Goal: Task Accomplishment & Management: Use online tool/utility

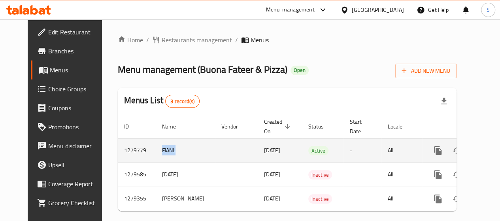
drag, startPoint x: 156, startPoint y: 151, endPoint x: 133, endPoint y: 151, distance: 22.9
click at [133, 151] on tr "1279779 FIANL [DATE] Active - All" at bounding box center [314, 150] width 393 height 24
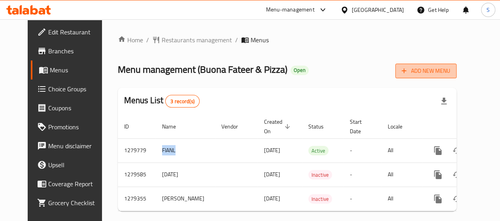
click at [445, 73] on span "Add New Menu" at bounding box center [425, 71] width 49 height 10
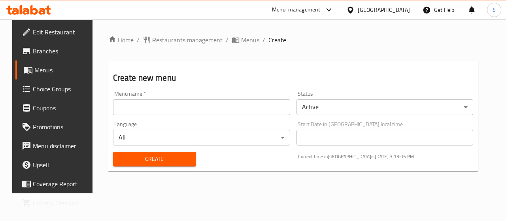
click at [34, 60] on link "Menus" at bounding box center [55, 69] width 81 height 19
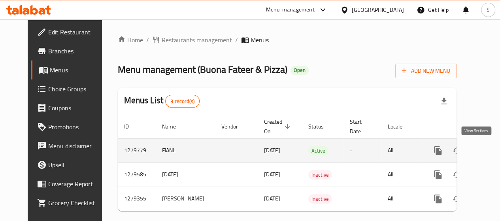
click at [490, 151] on icon "enhanced table" at bounding box center [494, 150] width 9 height 9
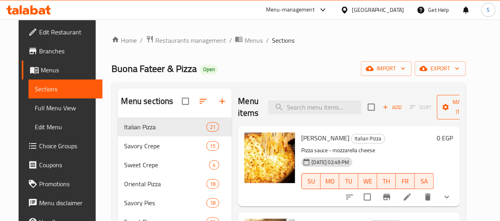
click at [444, 106] on span "Manage items" at bounding box center [463, 107] width 40 height 20
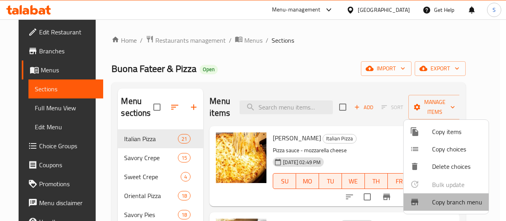
click at [446, 201] on span "Copy branch menu" at bounding box center [457, 201] width 50 height 9
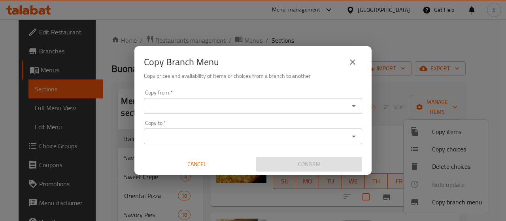
click at [223, 104] on input "Copy from   *" at bounding box center [246, 105] width 200 height 11
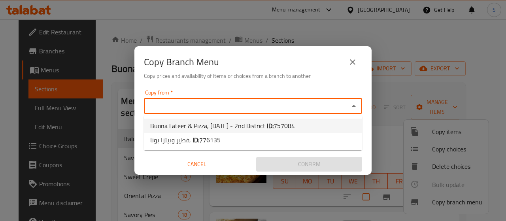
click at [225, 125] on span "Buona Fateer & Pizza, [DATE] - 2nd District ID: 757084" at bounding box center [222, 125] width 145 height 9
type input "Buona Fateer & Pizza, [DATE] - 2nd District"
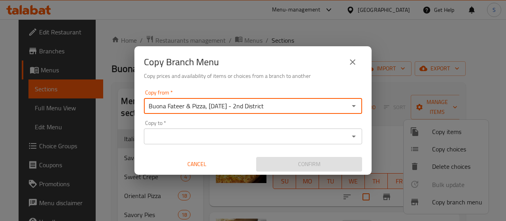
click at [219, 127] on div "Copy to   * Copy to *" at bounding box center [253, 132] width 218 height 24
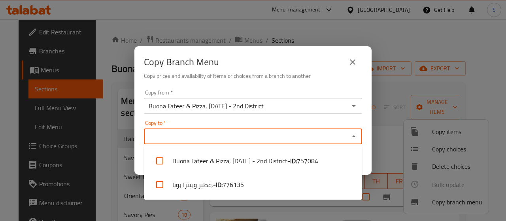
click at [210, 134] on input "Copy to   *" at bounding box center [246, 136] width 200 height 11
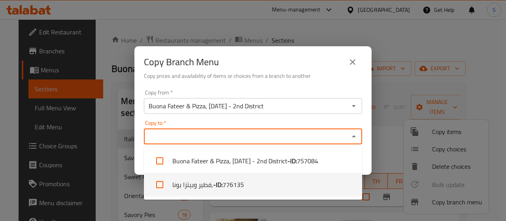
click at [208, 188] on li "فطير وبيتزا بونا, - ID: 776135" at bounding box center [253, 185] width 218 height 24
checkbox input "true"
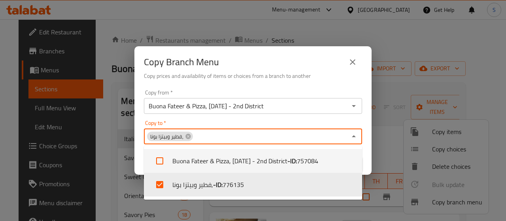
click at [351, 61] on icon "close" at bounding box center [352, 61] width 9 height 9
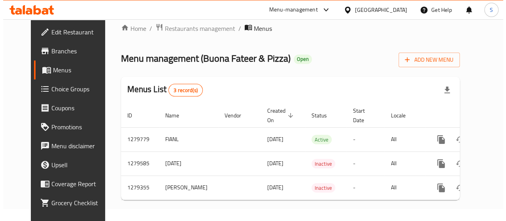
scroll to position [18, 0]
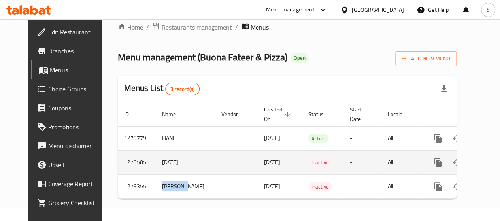
drag, startPoint x: 140, startPoint y: 185, endPoint x: 152, endPoint y: 167, distance: 21.9
click at [156, 184] on td "[PERSON_NAME]" at bounding box center [185, 186] width 59 height 24
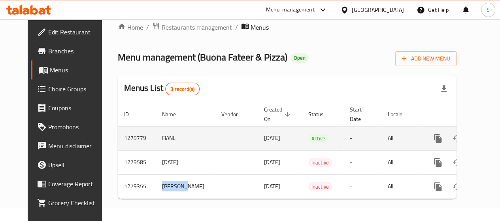
drag, startPoint x: 146, startPoint y: 150, endPoint x: 148, endPoint y: 143, distance: 6.5
click at [156, 150] on td "[DATE]" at bounding box center [185, 162] width 59 height 24
click at [156, 131] on td "FIANL" at bounding box center [185, 138] width 59 height 24
drag, startPoint x: 245, startPoint y: 132, endPoint x: 263, endPoint y: 129, distance: 18.4
click at [263, 129] on td "[DATE]" at bounding box center [280, 138] width 44 height 24
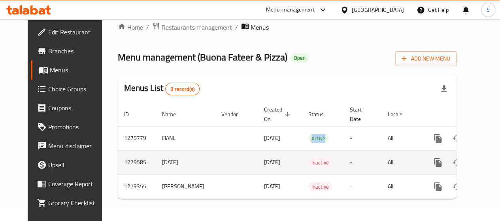
drag, startPoint x: 309, startPoint y: 131, endPoint x: 265, endPoint y: 156, distance: 51.5
click at [302, 132] on td "Active" at bounding box center [322, 138] width 41 height 24
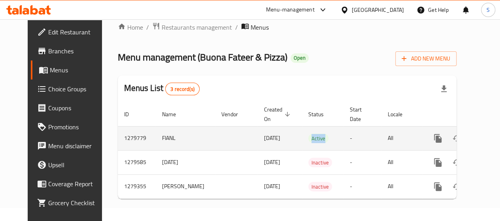
drag, startPoint x: 241, startPoint y: 132, endPoint x: 277, endPoint y: 130, distance: 35.6
click at [277, 130] on td "[DATE]" at bounding box center [280, 138] width 44 height 24
drag, startPoint x: 312, startPoint y: 133, endPoint x: 292, endPoint y: 129, distance: 20.1
click at [302, 129] on td "Active" at bounding box center [322, 138] width 41 height 24
click at [182, 134] on td "FIANL" at bounding box center [185, 138] width 59 height 24
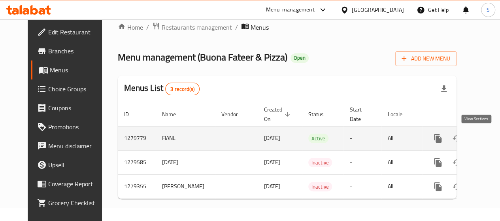
click at [490, 134] on icon "enhanced table" at bounding box center [494, 138] width 9 height 9
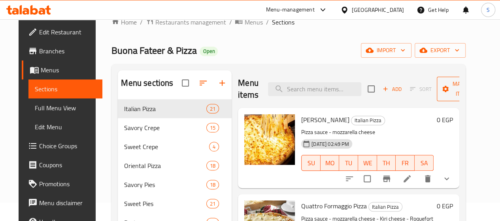
click at [477, 90] on icon "button" at bounding box center [481, 89] width 8 height 8
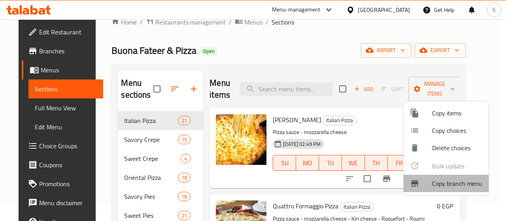
click at [464, 184] on span "Copy branch menu" at bounding box center [457, 183] width 50 height 9
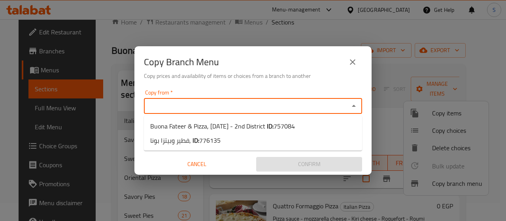
click at [264, 108] on input "Copy from   *" at bounding box center [246, 105] width 200 height 11
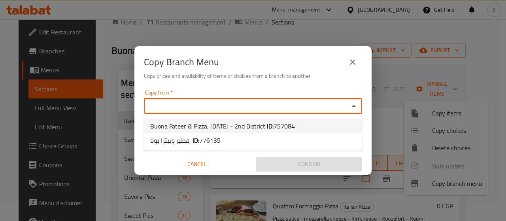
click at [215, 127] on span "Buona Fateer & Pizza, [DATE] - 2nd District ID: 757084" at bounding box center [222, 125] width 145 height 9
type input "Buona Fateer & Pizza, [DATE] - 2nd District"
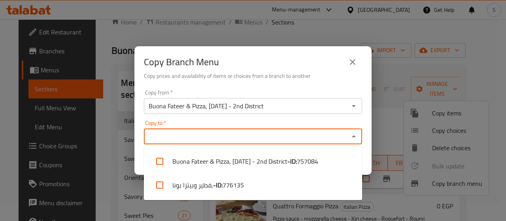
click at [183, 137] on input "Copy to   *" at bounding box center [246, 136] width 200 height 11
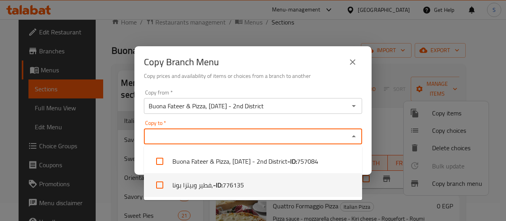
click at [189, 184] on li "فطير وبيتزا بونا, - ID: 776135" at bounding box center [253, 185] width 218 height 24
checkbox input "true"
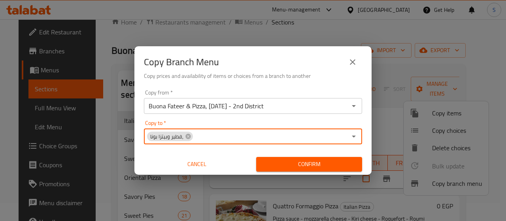
click at [346, 65] on button "close" at bounding box center [352, 62] width 19 height 19
